Goal: Transaction & Acquisition: Purchase product/service

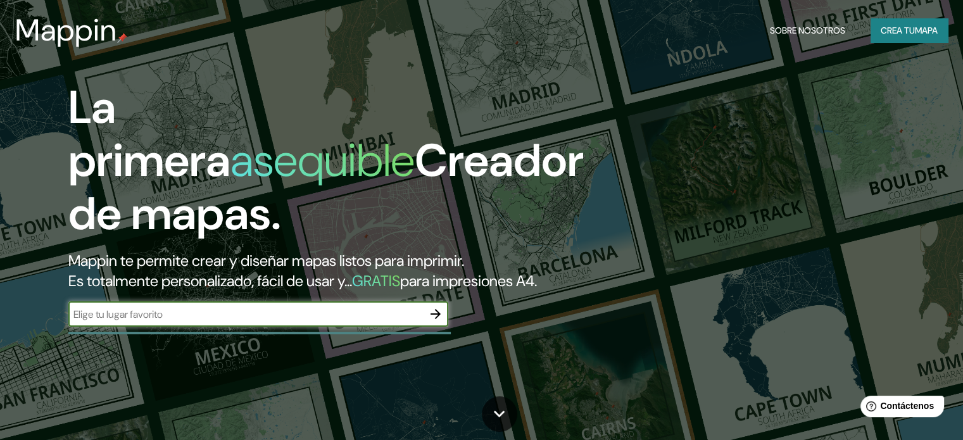
click at [334, 322] on input "text" at bounding box center [245, 314] width 355 height 15
type input "[GEOGRAPHIC_DATA]"
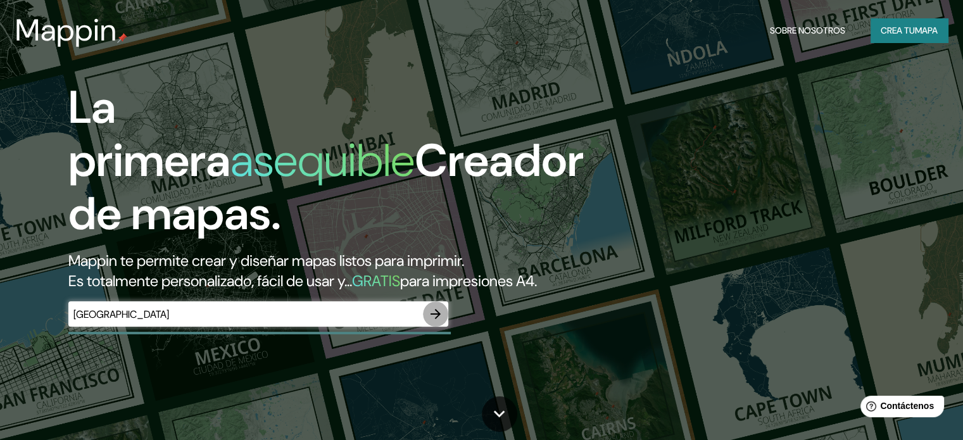
click at [436, 322] on icon "button" at bounding box center [435, 313] width 15 height 15
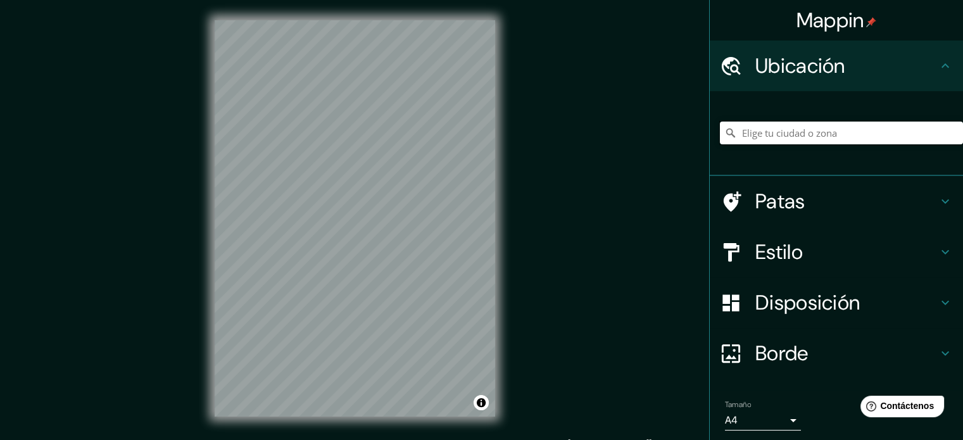
paste input "[GEOGRAPHIC_DATA]"
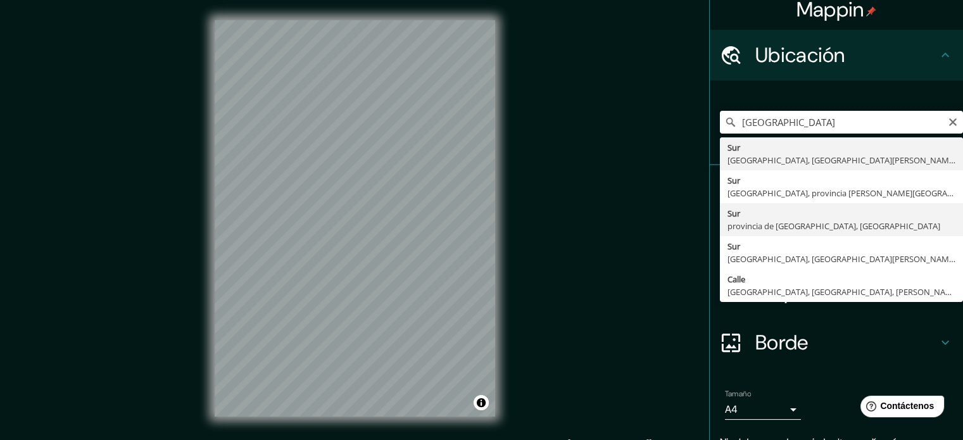
scroll to position [6, 0]
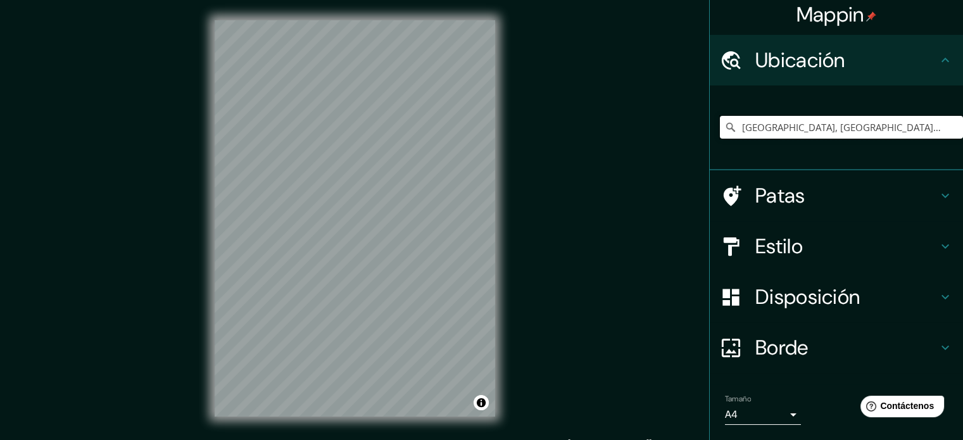
type input "[GEOGRAPHIC_DATA], [GEOGRAPHIC_DATA], [GEOGRAPHIC_DATA][PERSON_NAME], [GEOGRAPH…"
click at [822, 197] on h4 "Patas" at bounding box center [846, 195] width 182 height 25
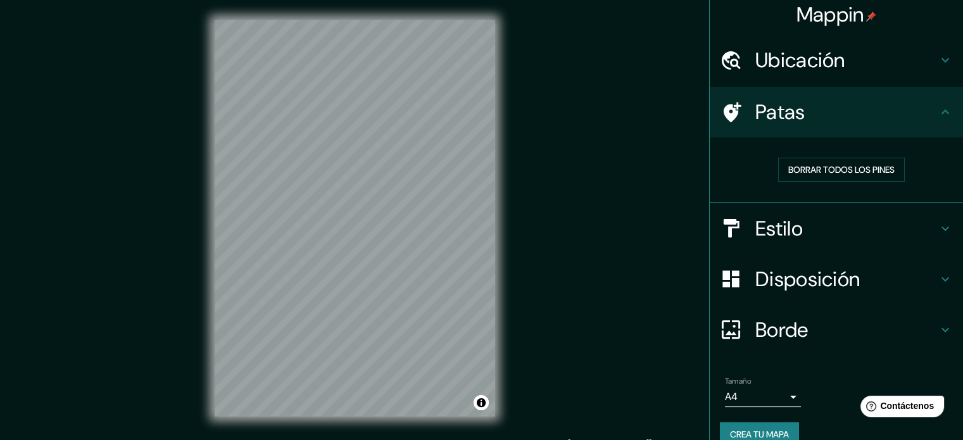
click at [850, 120] on h4 "Patas" at bounding box center [846, 111] width 182 height 25
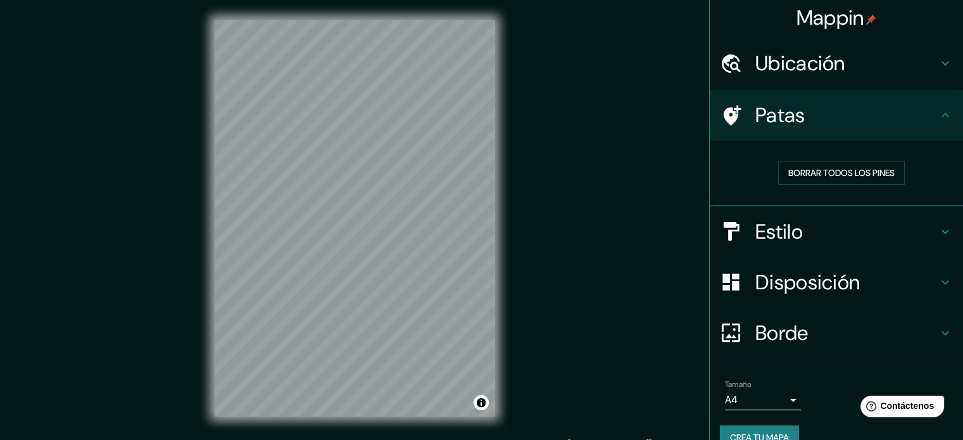
scroll to position [0, 0]
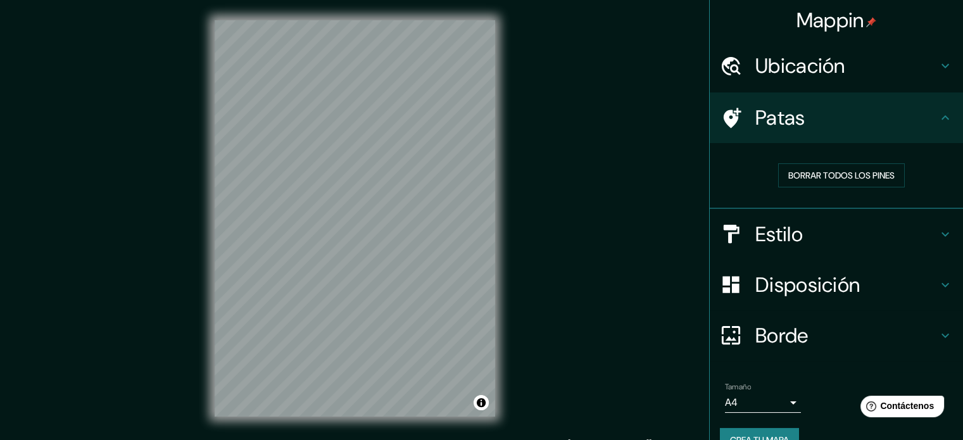
click at [824, 79] on font "Ubicación" at bounding box center [800, 66] width 90 height 27
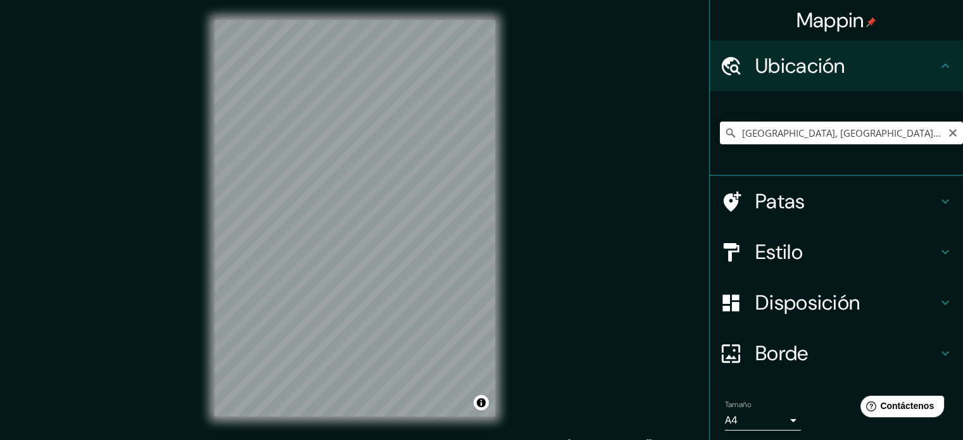
click at [829, 133] on input "[GEOGRAPHIC_DATA], [GEOGRAPHIC_DATA], [GEOGRAPHIC_DATA][PERSON_NAME], [GEOGRAPH…" at bounding box center [841, 133] width 243 height 23
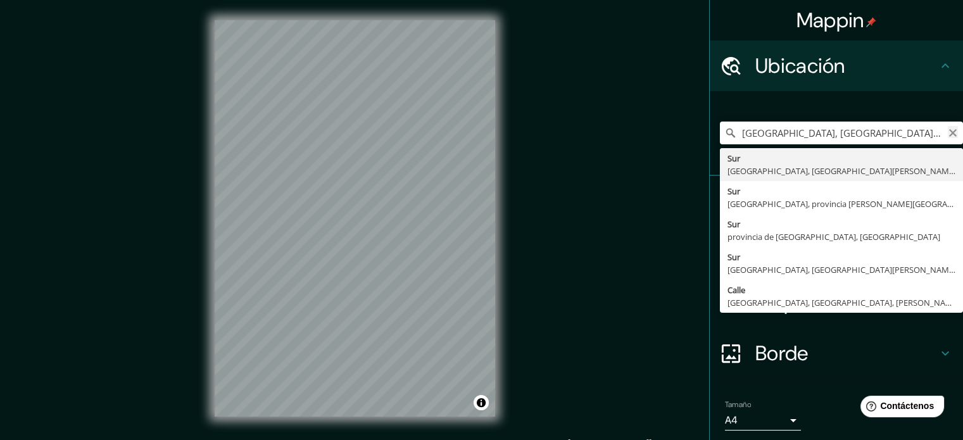
click at [949, 131] on icon "Claro" at bounding box center [953, 133] width 8 height 8
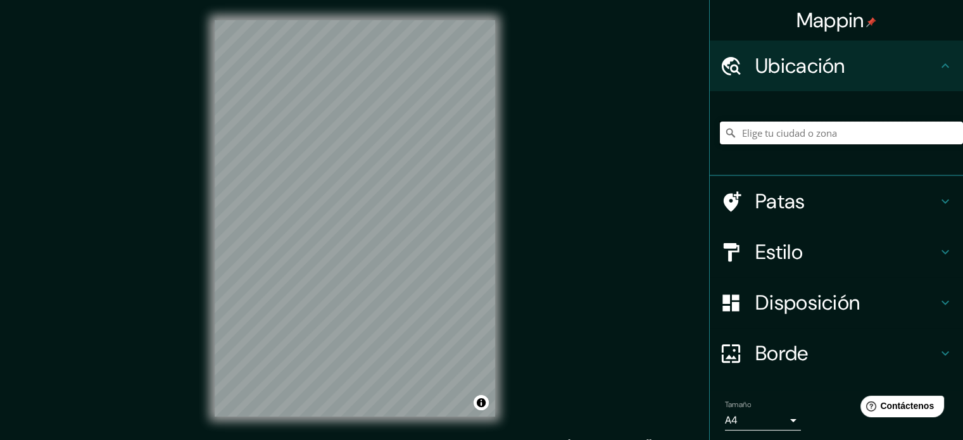
click at [760, 130] on input "Elige tu ciudad o zona" at bounding box center [841, 133] width 243 height 23
paste input "Edificio entre Jr. [PERSON_NAME] [PERSON_NAME] [GEOGRAPHIC_DATA]"
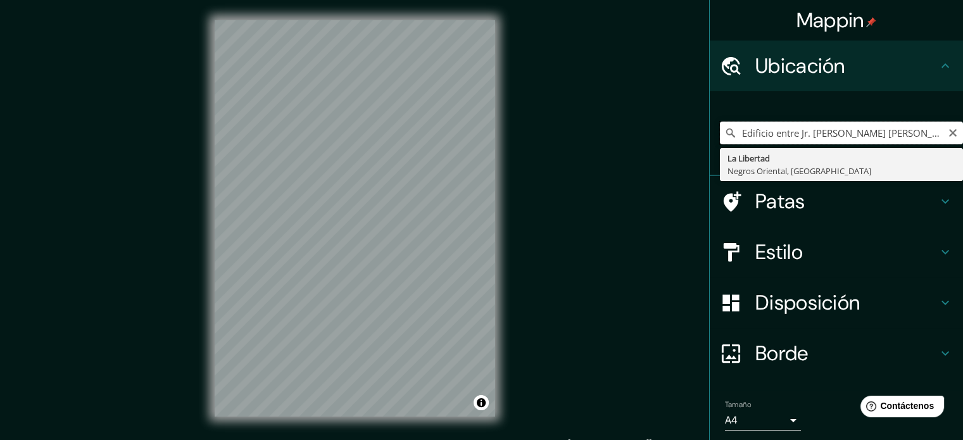
drag, startPoint x: 748, startPoint y: 132, endPoint x: 622, endPoint y: 132, distance: 126.0
click at [622, 132] on div "Mappin Ubicación Edificio entre Jr. [PERSON_NAME] [PERSON_NAME] La Libertad La …" at bounding box center [481, 228] width 963 height 457
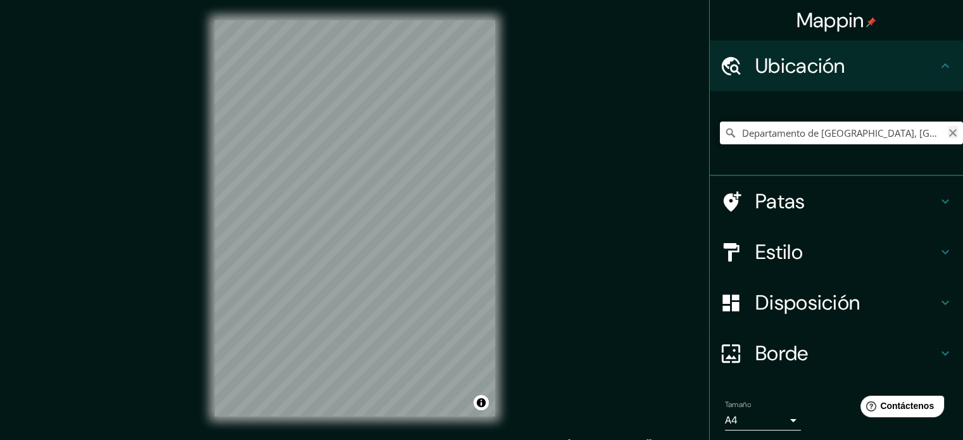
type input "Departamento de [GEOGRAPHIC_DATA], [GEOGRAPHIC_DATA][PERSON_NAME]"
click at [949, 134] on icon "Claro" at bounding box center [953, 133] width 8 height 8
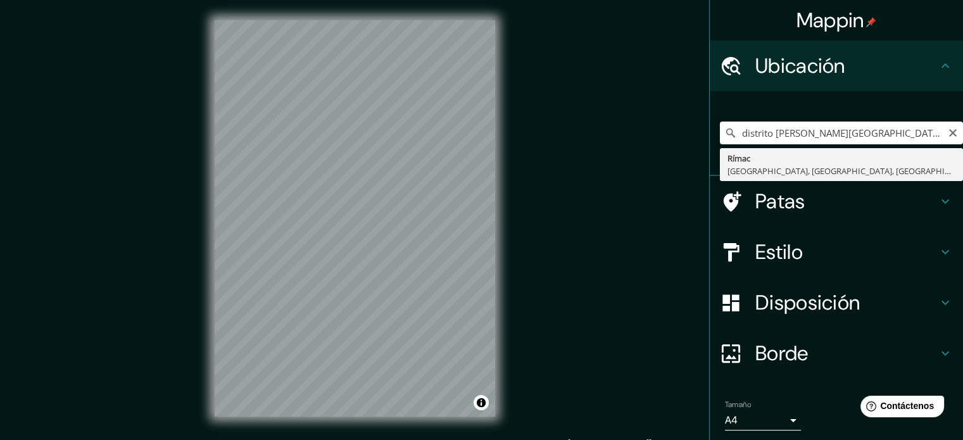
type input "Rímac, [GEOGRAPHIC_DATA], [GEOGRAPHIC_DATA], [GEOGRAPHIC_DATA]"
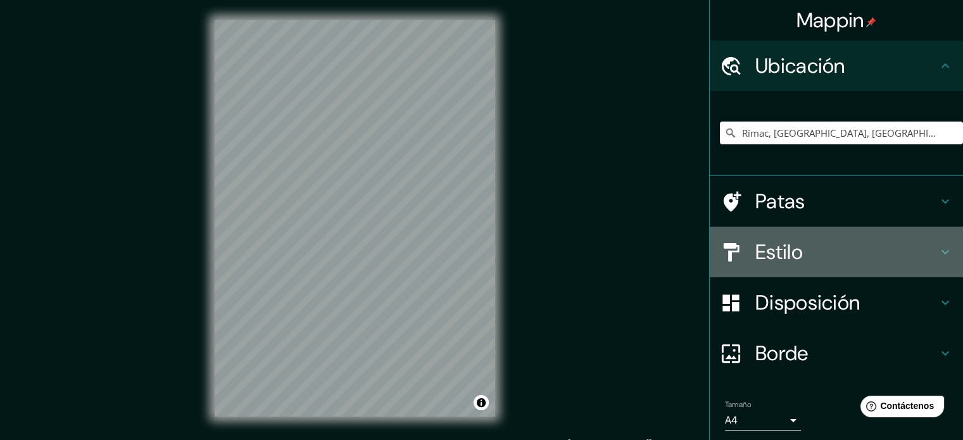
click at [755, 248] on font "Estilo" at bounding box center [778, 252] width 47 height 27
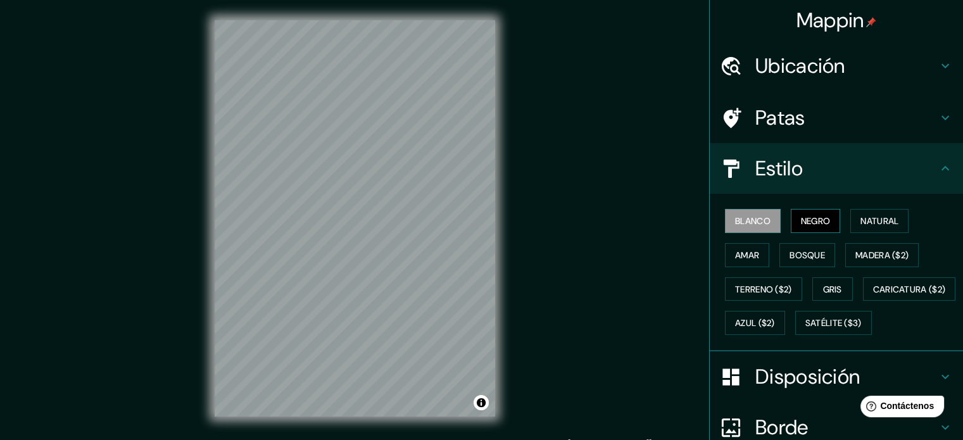
click at [791, 217] on button "Negro" at bounding box center [816, 221] width 50 height 24
click at [864, 227] on font "Natural" at bounding box center [879, 221] width 38 height 16
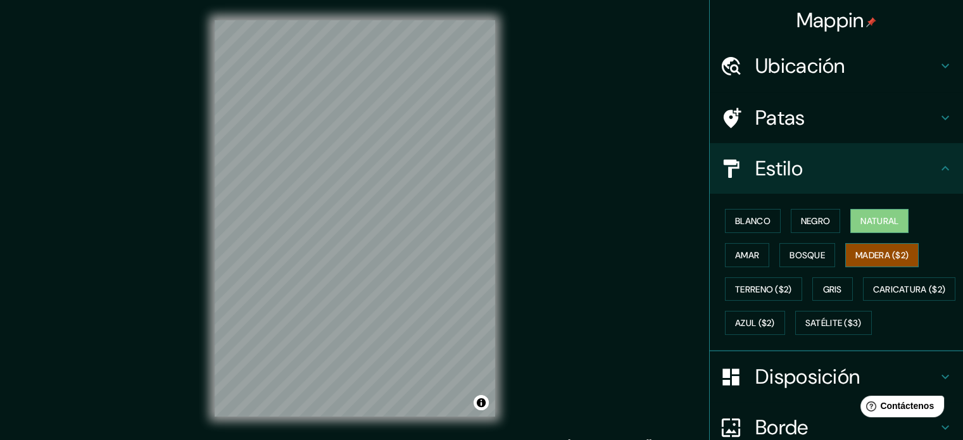
click at [869, 258] on font "Madera ($2)" at bounding box center [881, 254] width 53 height 11
click at [748, 252] on font "Amar" at bounding box center [747, 254] width 24 height 11
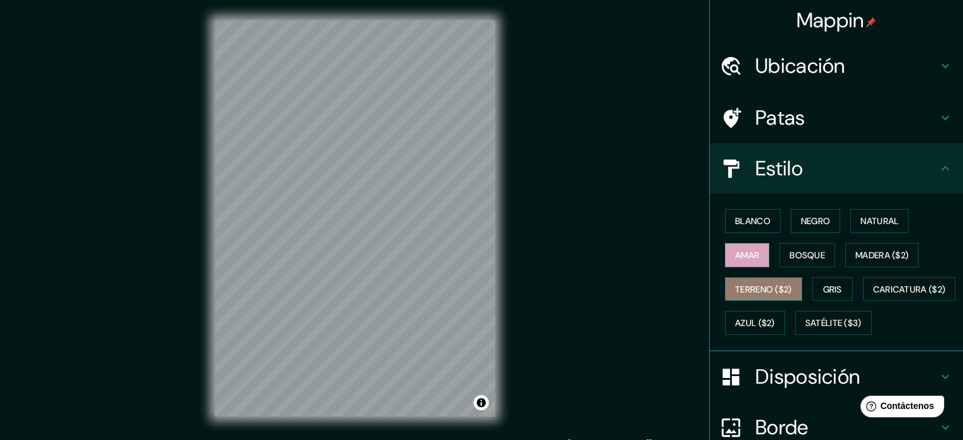
click at [753, 284] on font "Terreno ($2)" at bounding box center [763, 289] width 57 height 11
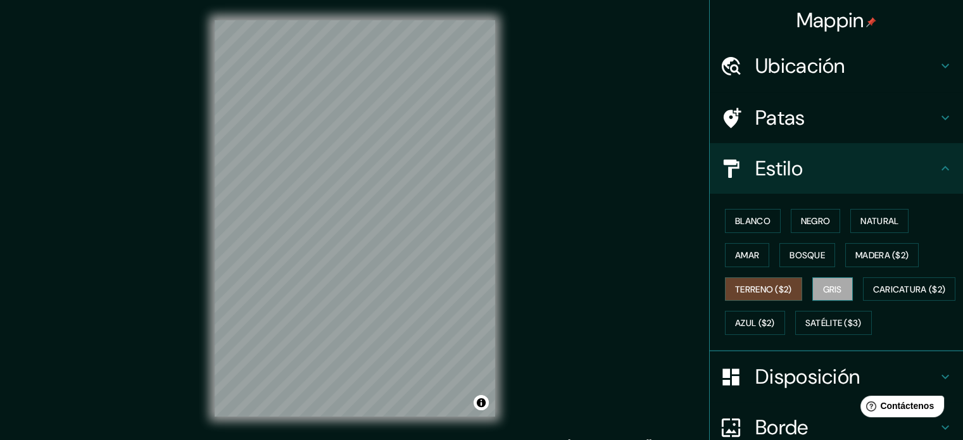
click at [812, 289] on button "Gris" at bounding box center [832, 289] width 41 height 24
click at [785, 319] on button "Azul ($2)" at bounding box center [755, 323] width 60 height 24
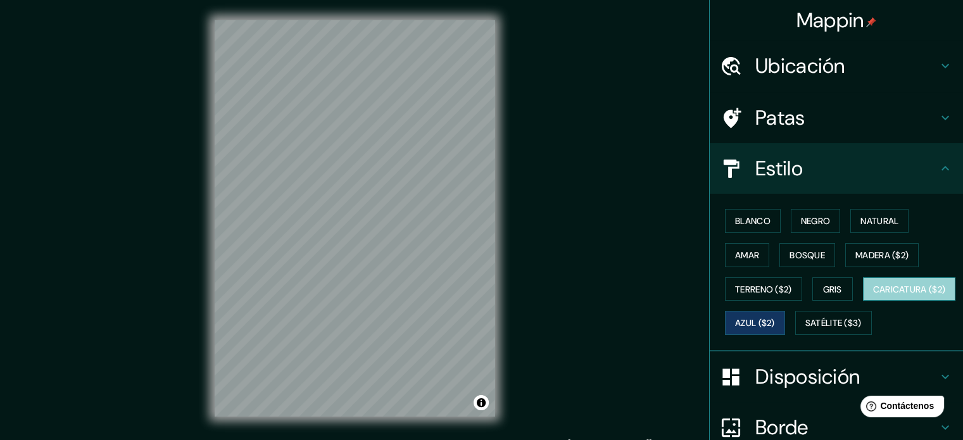
click at [873, 295] on font "Caricatura ($2)" at bounding box center [909, 289] width 73 height 11
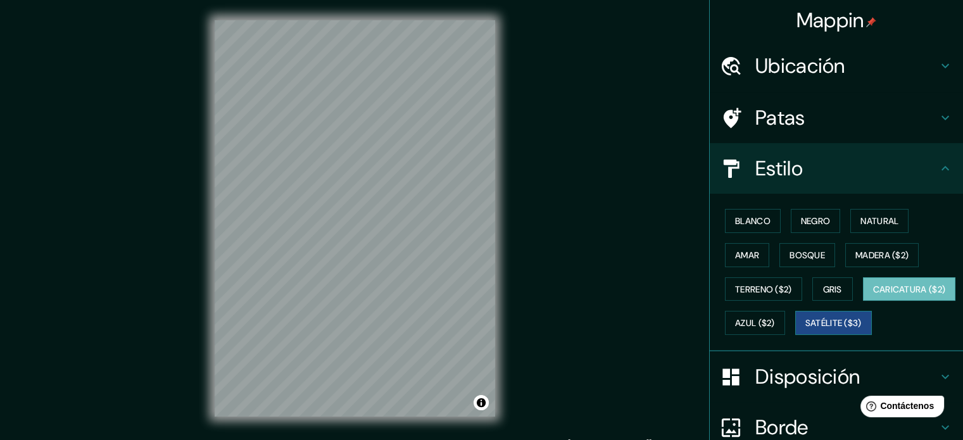
click at [805, 329] on font "Satélite ($3)" at bounding box center [833, 323] width 56 height 11
click at [808, 258] on font "Bosque" at bounding box center [807, 254] width 35 height 11
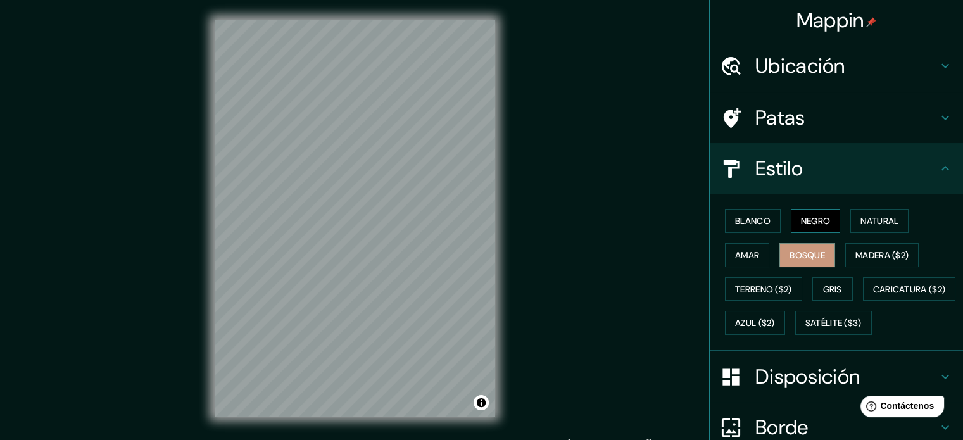
click at [805, 223] on font "Negro" at bounding box center [816, 220] width 30 height 11
click at [862, 222] on font "Natural" at bounding box center [879, 220] width 38 height 11
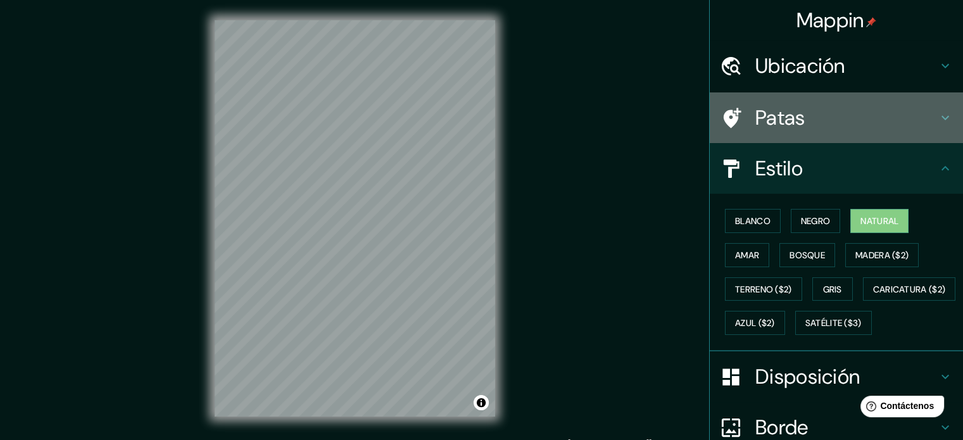
click at [938, 122] on icon at bounding box center [945, 117] width 15 height 15
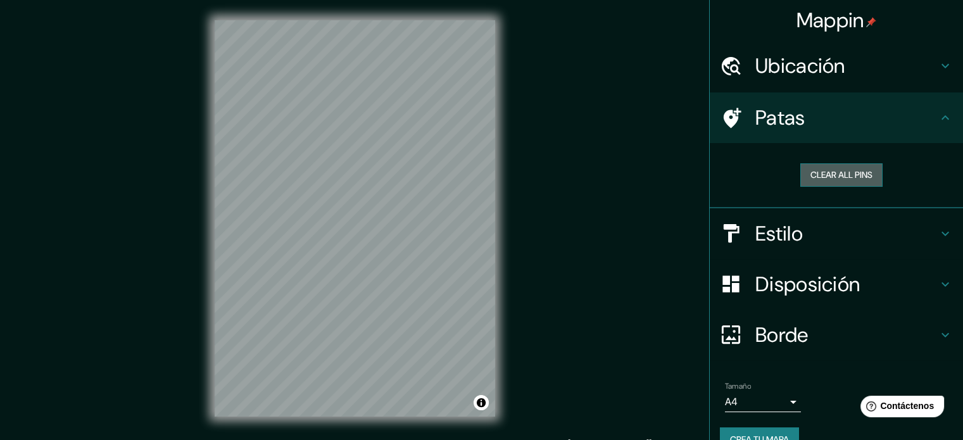
click at [835, 170] on button "Clear all pins" at bounding box center [841, 174] width 82 height 23
click at [821, 177] on button "Clear all pins" at bounding box center [841, 174] width 82 height 23
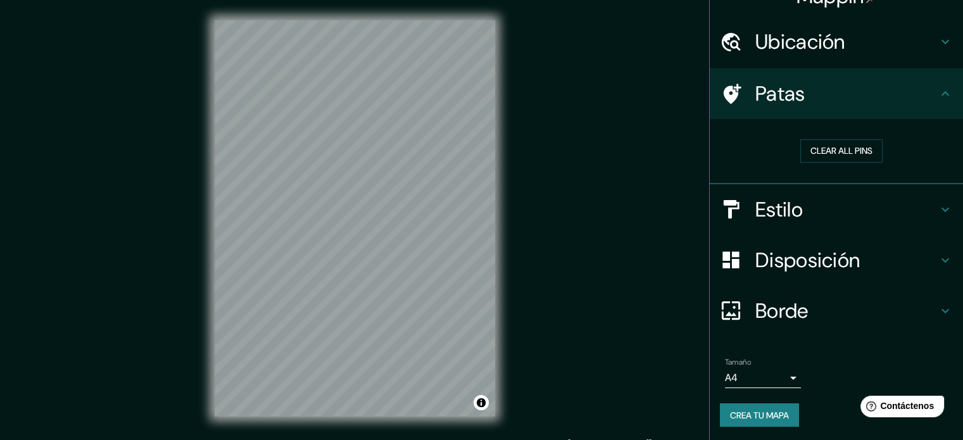
scroll to position [25, 0]
click at [805, 293] on div "Borde" at bounding box center [836, 310] width 253 height 51
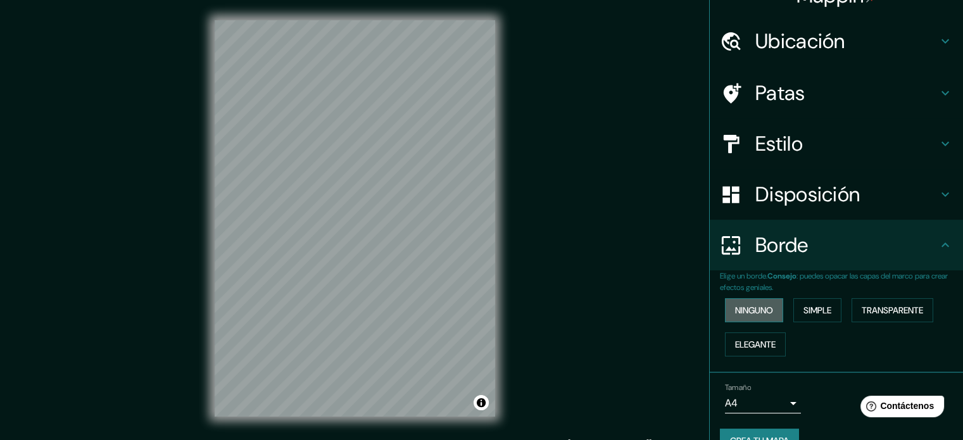
click at [764, 313] on font "Ninguno" at bounding box center [754, 310] width 38 height 11
click at [760, 345] on font "Elegante" at bounding box center [755, 344] width 41 height 11
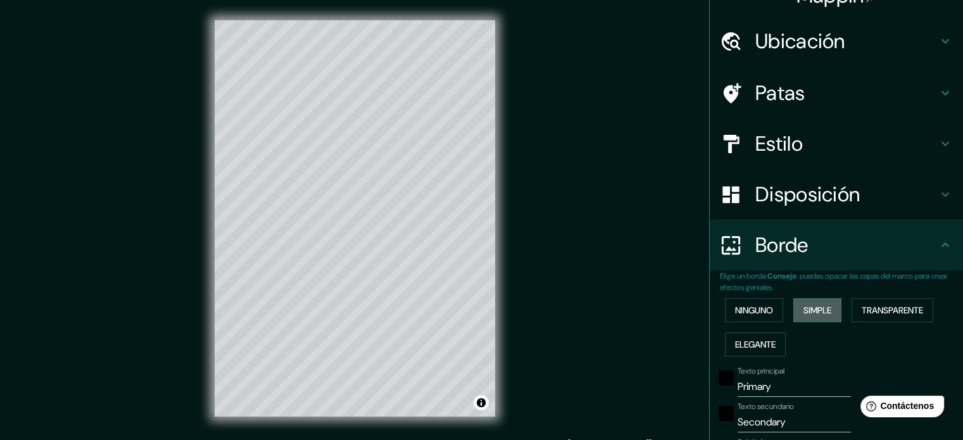
click at [814, 310] on font "Simple" at bounding box center [817, 310] width 28 height 11
click at [874, 306] on font "Transparente" at bounding box center [892, 310] width 61 height 11
click at [740, 306] on font "Ninguno" at bounding box center [754, 310] width 38 height 11
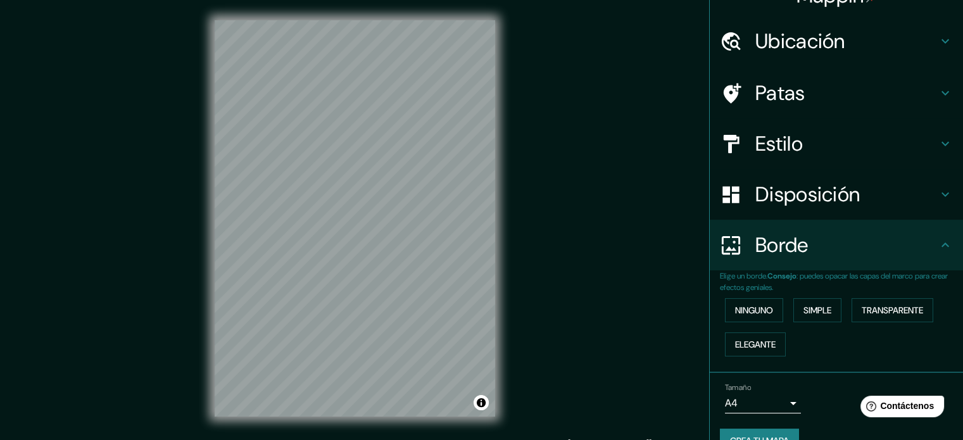
click at [797, 202] on font "Disposición" at bounding box center [807, 194] width 104 height 27
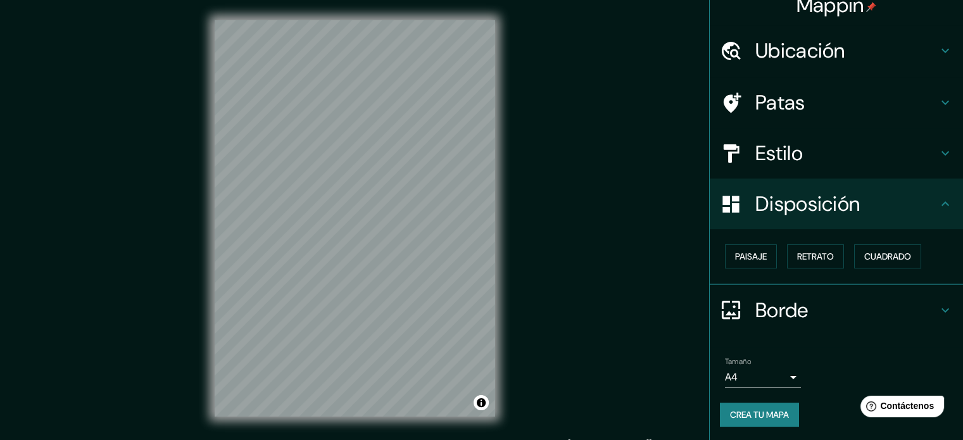
scroll to position [15, 0]
click at [748, 255] on font "Paisaje" at bounding box center [751, 256] width 32 height 11
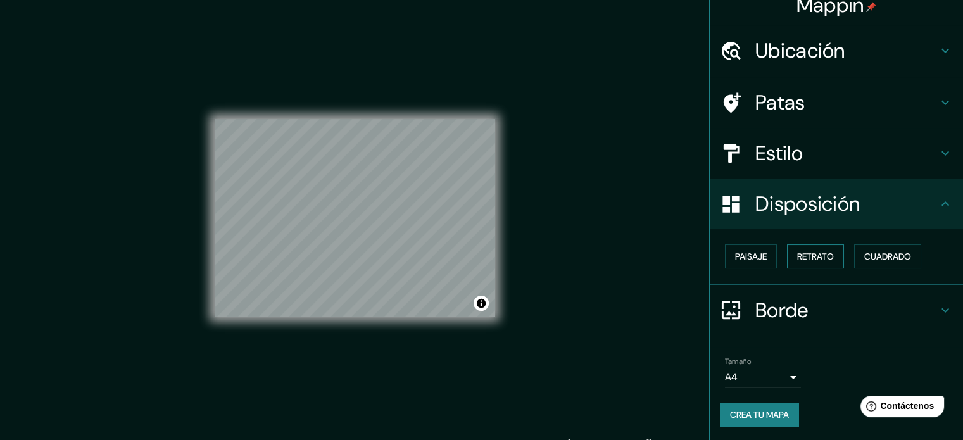
click at [825, 251] on font "Retrato" at bounding box center [815, 256] width 37 height 11
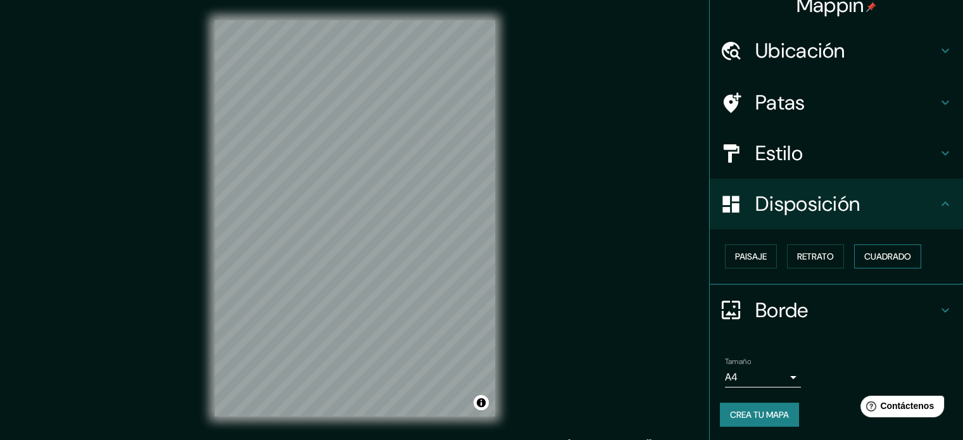
click at [866, 251] on font "Cuadrado" at bounding box center [887, 256] width 47 height 11
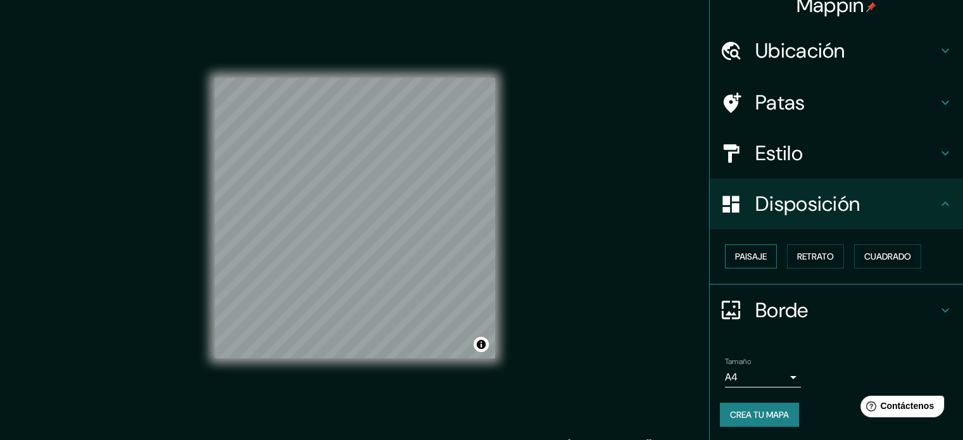
click at [753, 255] on font "Paisaje" at bounding box center [751, 256] width 32 height 11
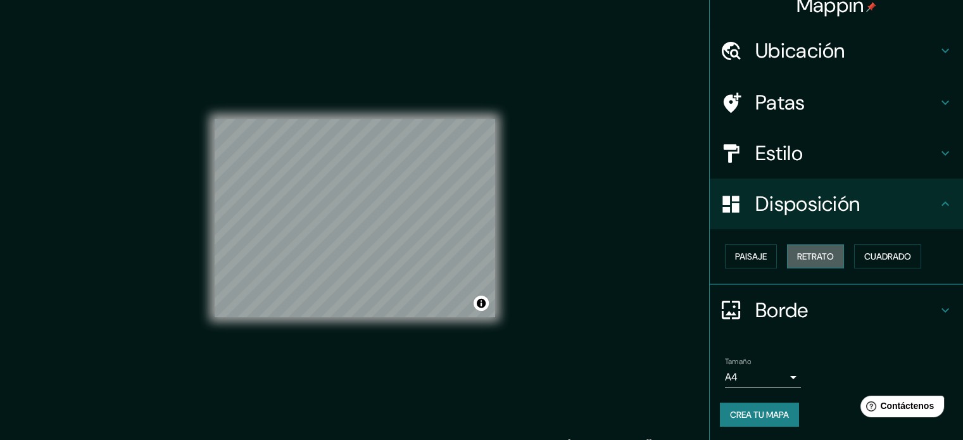
click at [822, 263] on font "Retrato" at bounding box center [815, 256] width 37 height 16
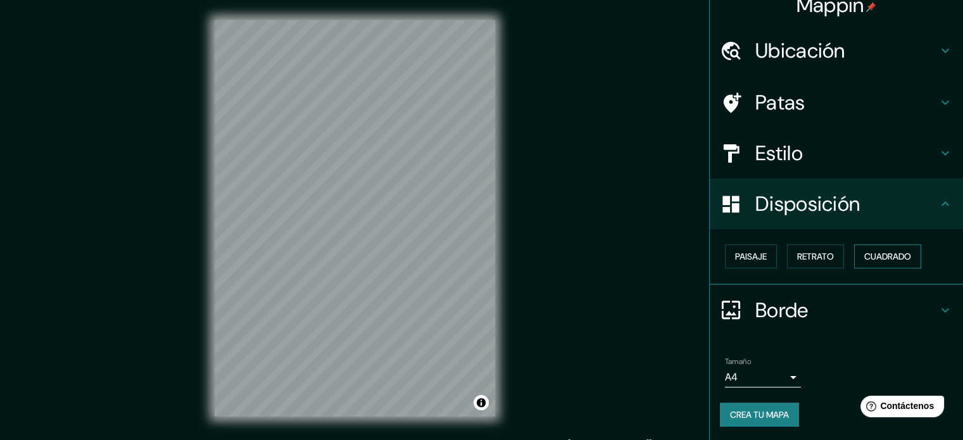
click at [885, 253] on font "Cuadrado" at bounding box center [887, 256] width 47 height 11
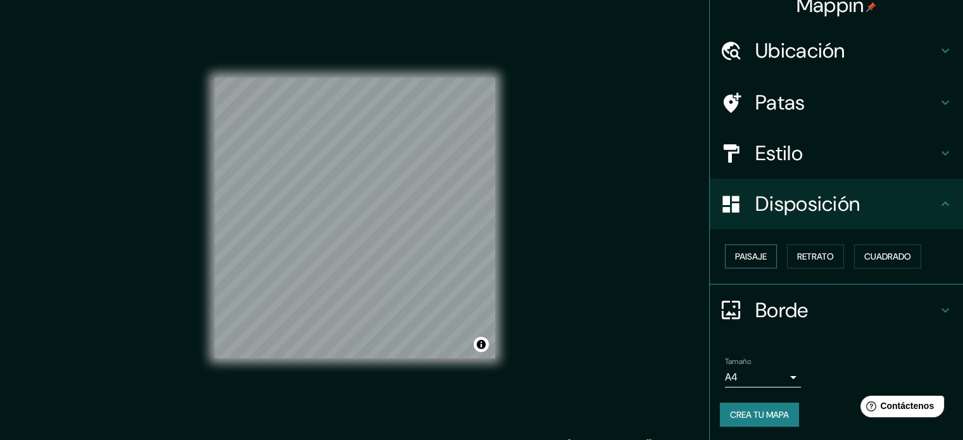
click at [739, 257] on font "Paisaje" at bounding box center [751, 256] width 32 height 11
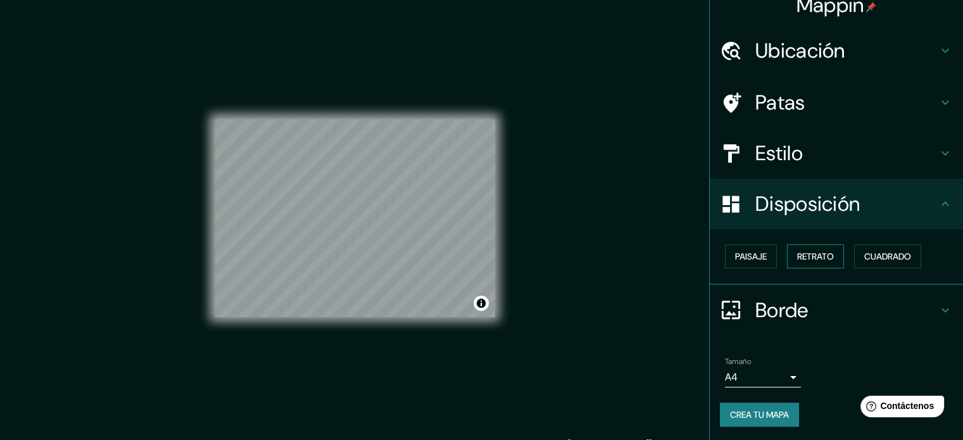
click at [826, 261] on font "Retrato" at bounding box center [815, 256] width 37 height 16
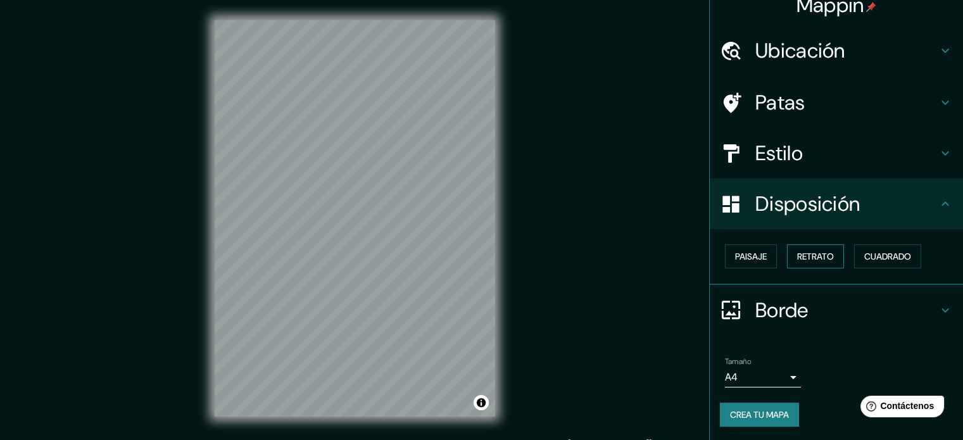
scroll to position [0, 0]
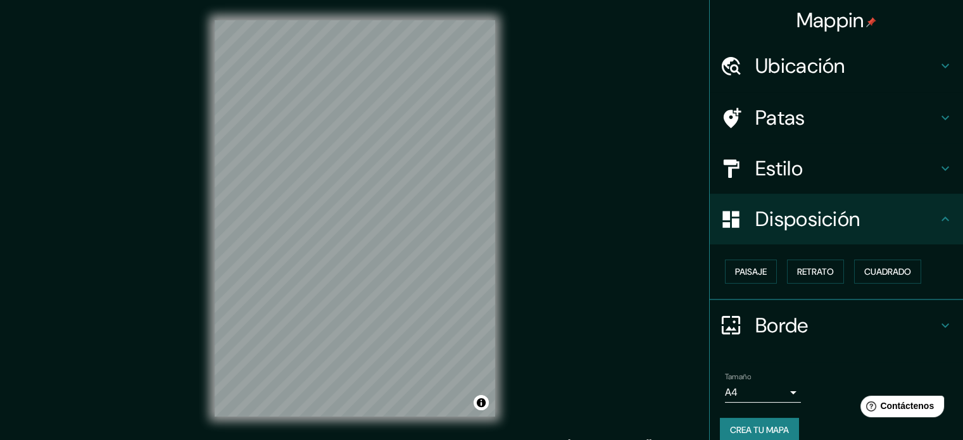
click at [879, 227] on h4 "Disposición" at bounding box center [846, 218] width 182 height 25
click at [781, 382] on body "Mappin Ubicación Rímac, [GEOGRAPHIC_DATA], [GEOGRAPHIC_DATA], [GEOGRAPHIC_DATA]…" at bounding box center [481, 220] width 963 height 440
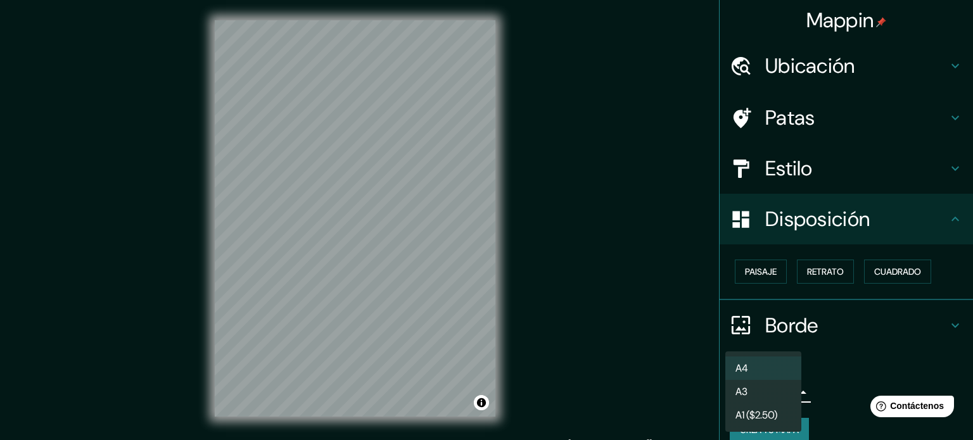
click at [764, 412] on font "A1 ($2.50)" at bounding box center [756, 414] width 42 height 13
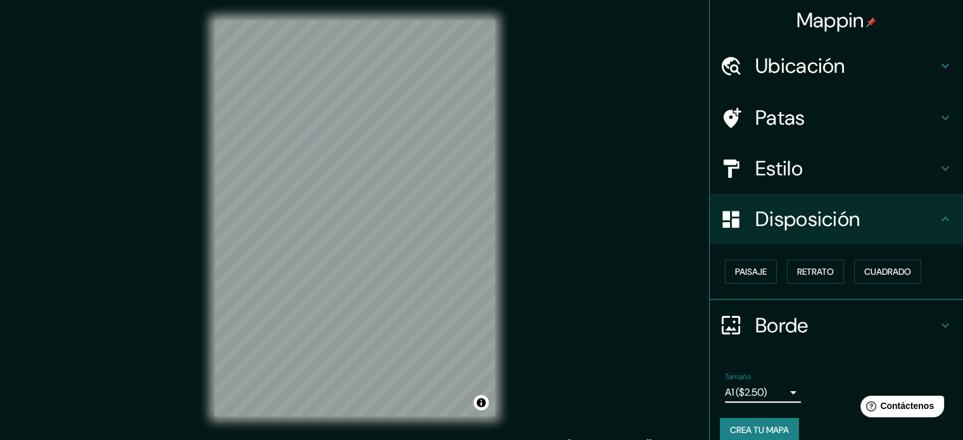
click at [753, 391] on body "Mappin Ubicación Rímac, [GEOGRAPHIC_DATA], [GEOGRAPHIC_DATA], [GEOGRAPHIC_DATA]…" at bounding box center [481, 220] width 963 height 440
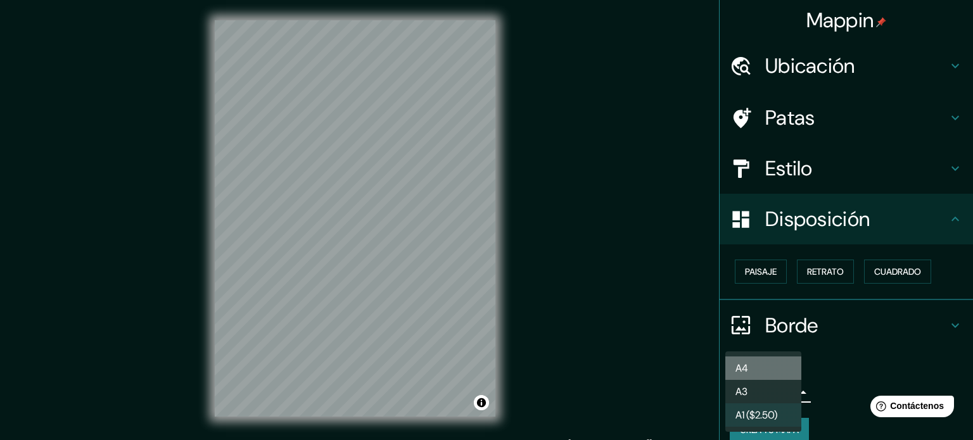
click at [745, 359] on li "A4" at bounding box center [763, 367] width 76 height 23
type input "single"
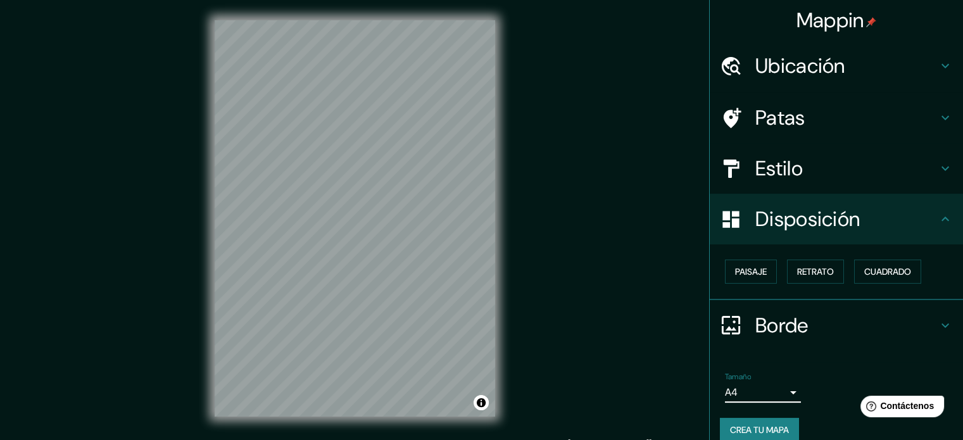
click at [755, 70] on font "Ubicación" at bounding box center [800, 66] width 90 height 27
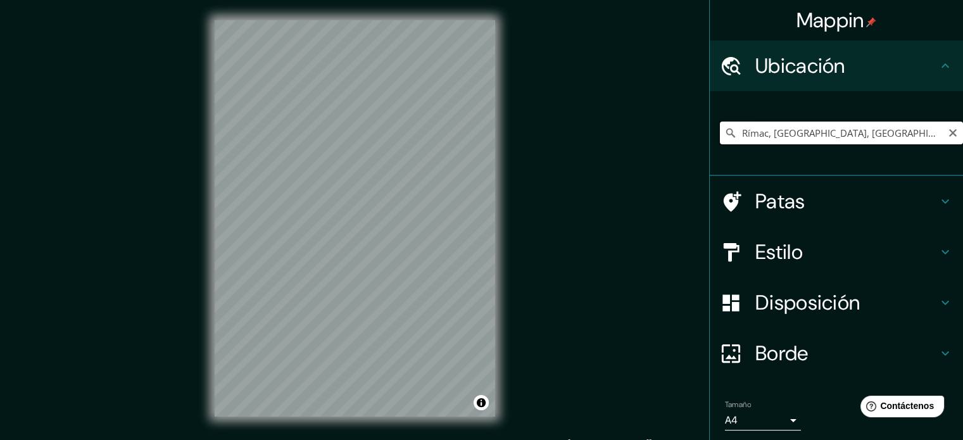
click at [795, 126] on input "Rímac, [GEOGRAPHIC_DATA], [GEOGRAPHIC_DATA], [GEOGRAPHIC_DATA]" at bounding box center [841, 133] width 243 height 23
click at [931, 129] on input "Rímac, [GEOGRAPHIC_DATA], [GEOGRAPHIC_DATA], [GEOGRAPHIC_DATA]" at bounding box center [841, 133] width 243 height 23
click at [784, 136] on input "[PERSON_NAME], [GEOGRAPHIC_DATA], [GEOGRAPHIC_DATA], [GEOGRAPHIC_DATA]" at bounding box center [841, 133] width 243 height 23
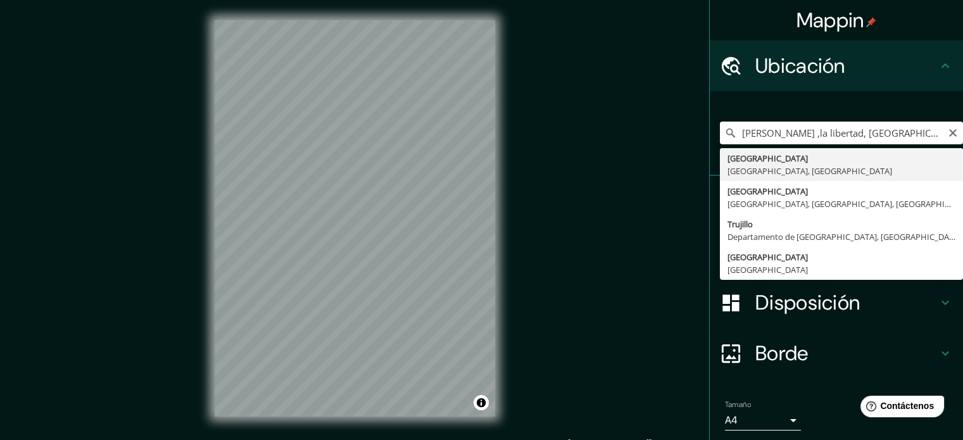
drag, startPoint x: 790, startPoint y: 135, endPoint x: 758, endPoint y: 129, distance: 32.8
click at [758, 129] on input "[PERSON_NAME] ,la libertad, [GEOGRAPHIC_DATA], [GEOGRAPHIC_DATA], [GEOGRAPHIC_D…" at bounding box center [841, 133] width 243 height 23
type input "[PERSON_NAME] La Libertad, [GEOGRAPHIC_DATA], [GEOGRAPHIC_DATA], [GEOGRAPHIC_DA…"
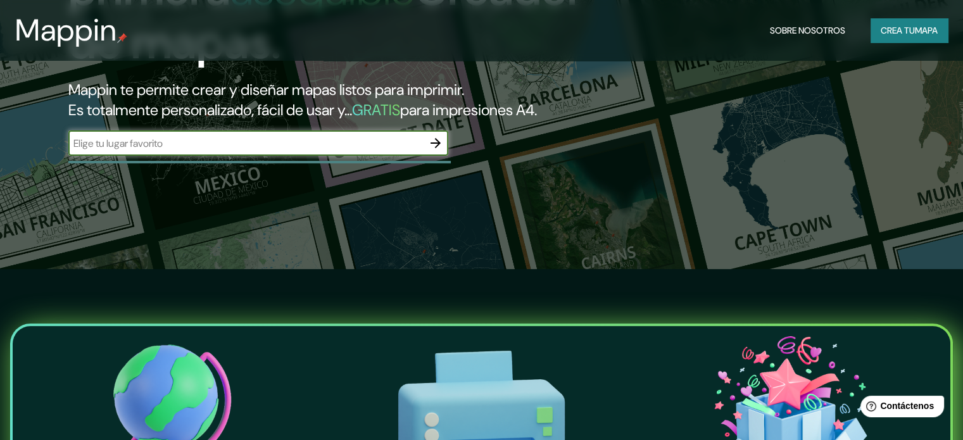
scroll to position [443, 0]
